Goal: Task Accomplishment & Management: Complete application form

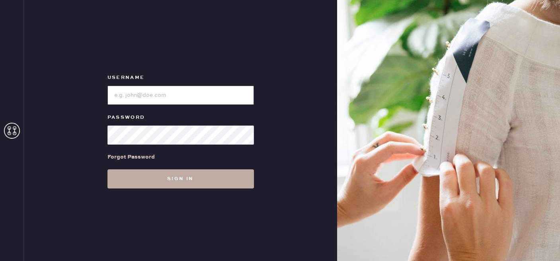
type input "reformationlowereastside"
click at [171, 180] on button "Sign in" at bounding box center [180, 178] width 146 height 19
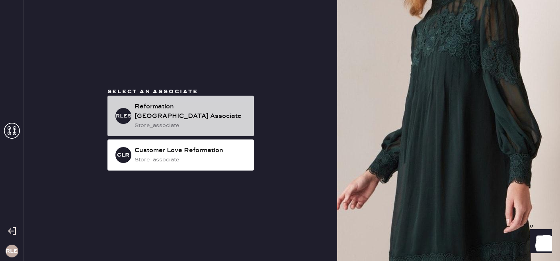
click at [180, 117] on div "Reformation [GEOGRAPHIC_DATA] Associate" at bounding box center [190, 111] width 113 height 19
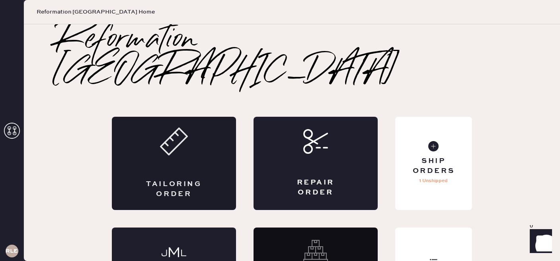
click at [165, 127] on icon at bounding box center [174, 141] width 28 height 28
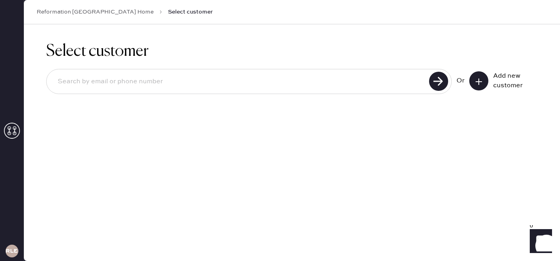
click at [476, 86] on button at bounding box center [478, 80] width 19 height 19
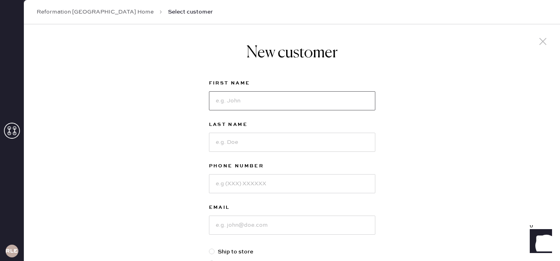
click at [222, 104] on input at bounding box center [292, 100] width 166 height 19
type input "Jiwon"
type input "[PERSON_NAME]"
type input "9297069647"
type input "[EMAIL_ADDRESS][DOMAIN_NAME]"
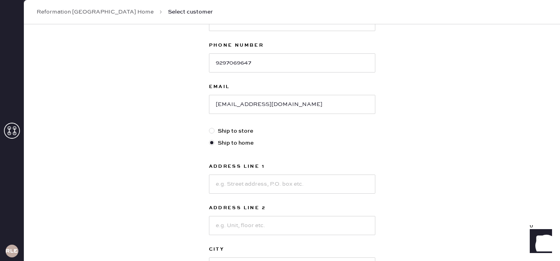
scroll to position [127, 0]
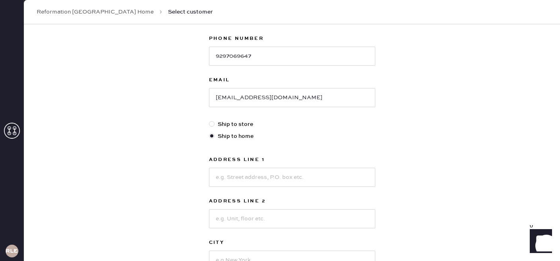
click at [248, 123] on label "Ship to store" at bounding box center [292, 124] width 166 height 9
click at [209, 120] on input "Ship to store" at bounding box center [209, 120] width 0 height 0
radio input "true"
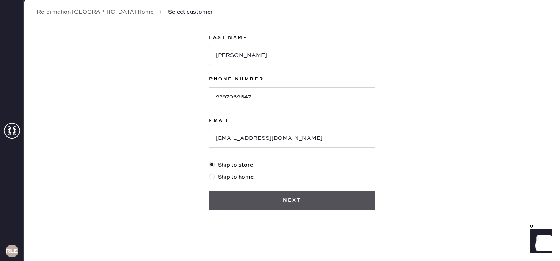
click at [249, 202] on button "Next" at bounding box center [292, 200] width 166 height 19
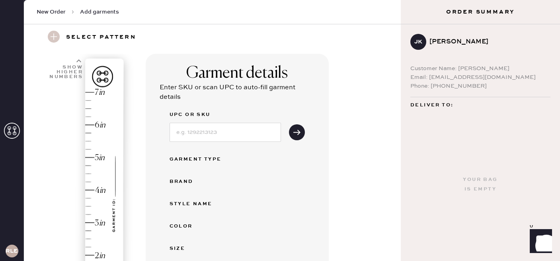
scroll to position [36, 0]
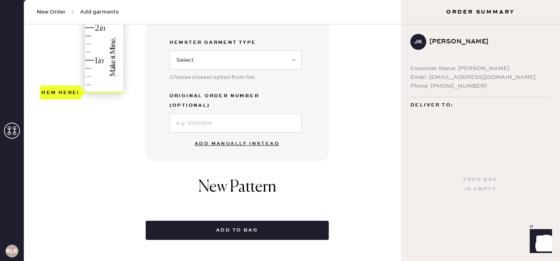
click at [222, 136] on button "Add manually instead" at bounding box center [237, 144] width 94 height 16
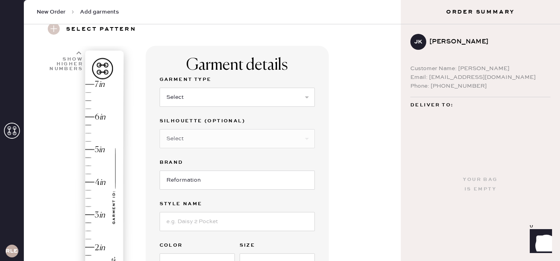
scroll to position [4, 0]
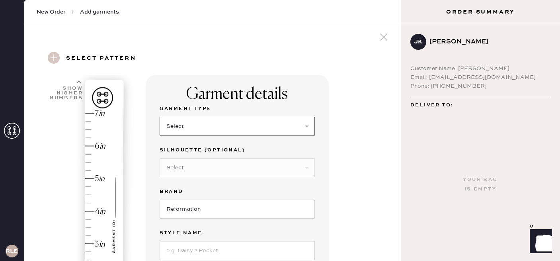
click at [206, 122] on select "Select Basic Skirt Jeans Leggings Pants Shorts Basic Sleeved Dress Basic Sleeve…" at bounding box center [237, 126] width 155 height 19
select select "2"
click at [160, 117] on select "Select Basic Skirt Jeans Leggings Pants Shorts Basic Sleeved Dress Basic Sleeve…" at bounding box center [237, 126] width 155 height 19
click at [195, 167] on select "Select Shorts Cropped Flare Boot Cut Straight Skinny Other" at bounding box center [237, 167] width 155 height 19
select select "7"
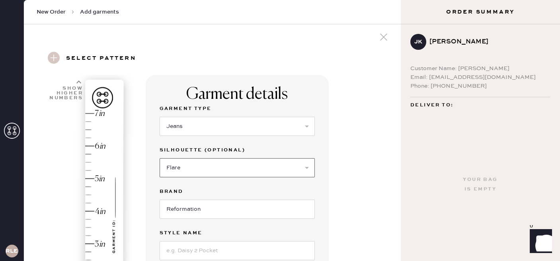
click at [160, 158] on select "Select Shorts Cropped Flare Boot Cut Straight Skinny Other" at bounding box center [237, 167] width 155 height 19
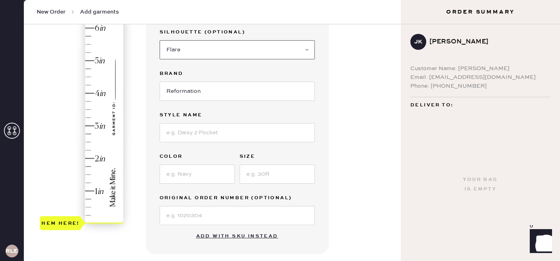
scroll to position [174, 0]
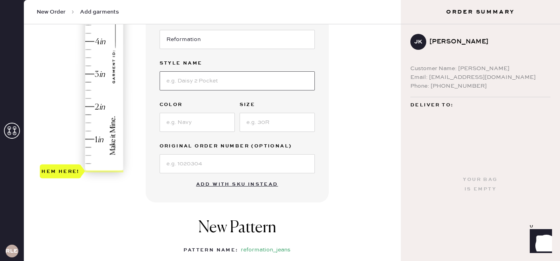
click at [203, 81] on input at bounding box center [237, 80] width 155 height 19
type input "[PERSON_NAME] High Rise Slouchy Wide Leg Jeans"
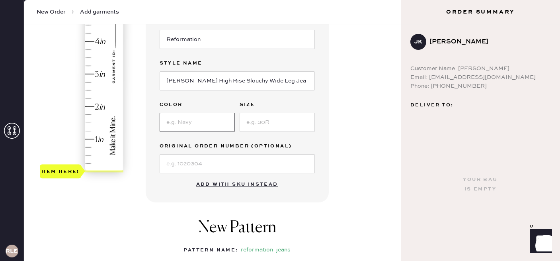
click at [197, 125] on input at bounding box center [197, 122] width 75 height 19
type input "Fior Di Latte"
click at [269, 114] on input at bounding box center [277, 122] width 75 height 19
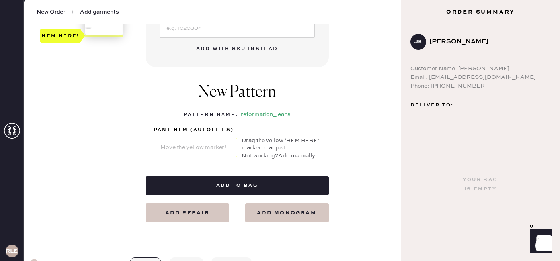
scroll to position [324, 0]
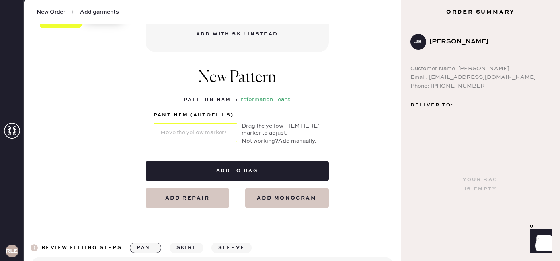
type input "27"
click at [271, 90] on h1 "New Pattern" at bounding box center [237, 81] width 78 height 27
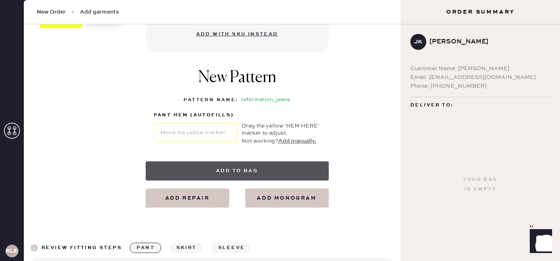
click at [245, 178] on button "Add to bag" at bounding box center [237, 170] width 183 height 19
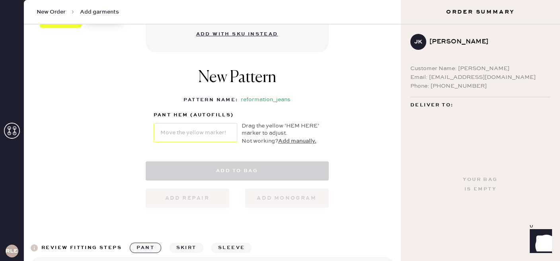
select select "2"
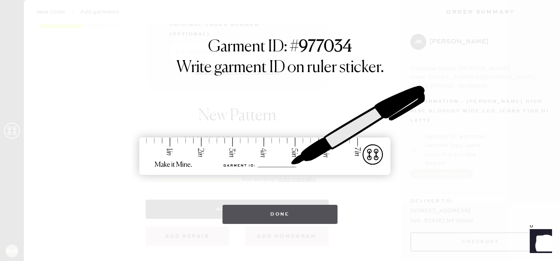
click at [286, 214] on button "Done" at bounding box center [279, 214] width 115 height 19
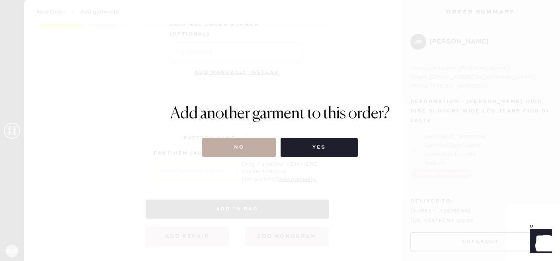
click at [252, 141] on button "No" at bounding box center [239, 147] width 74 height 19
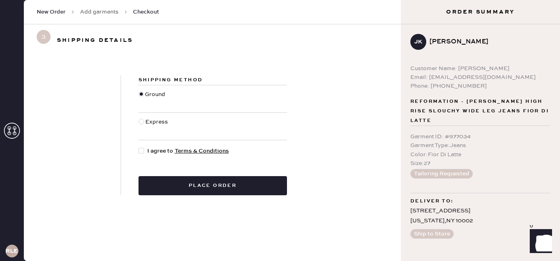
click at [140, 149] on div at bounding box center [141, 151] width 6 height 6
click at [139, 147] on input "I agree to Terms & Conditions" at bounding box center [138, 146] width 0 height 0
checkbox input "true"
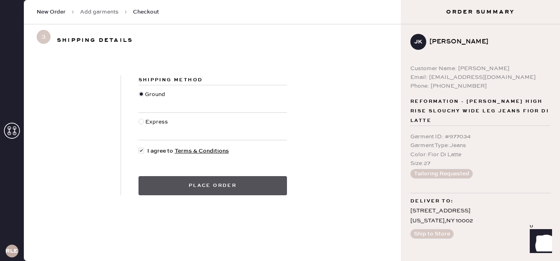
click at [191, 186] on button "Place order" at bounding box center [212, 185] width 148 height 19
